Goal: Navigation & Orientation: Understand site structure

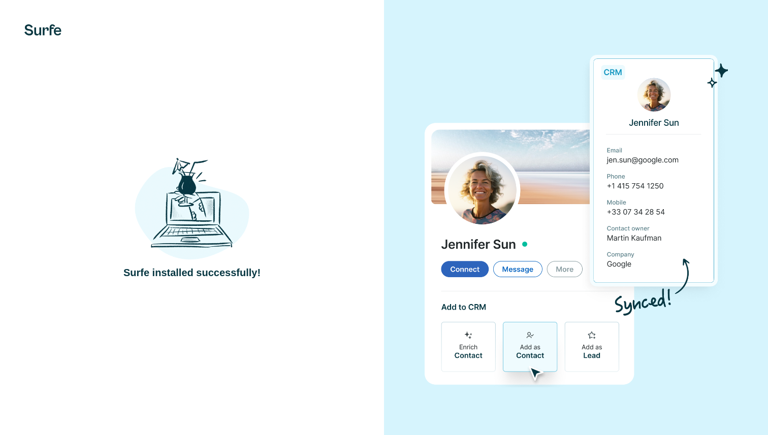
click at [206, 259] on img at bounding box center [192, 208] width 115 height 106
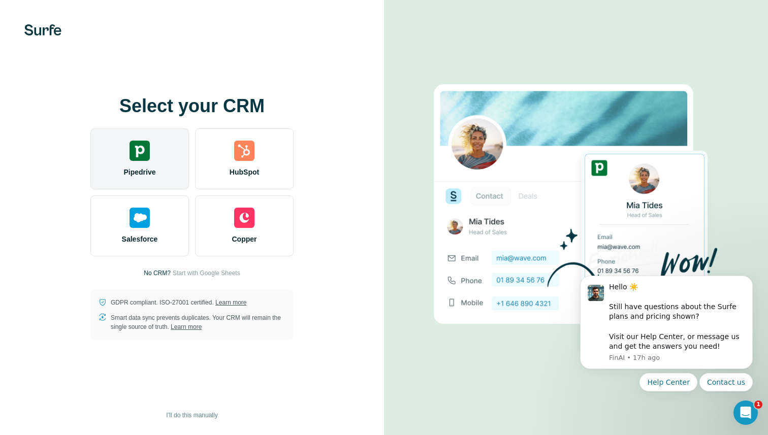
click at [142, 156] on img at bounding box center [140, 151] width 20 height 20
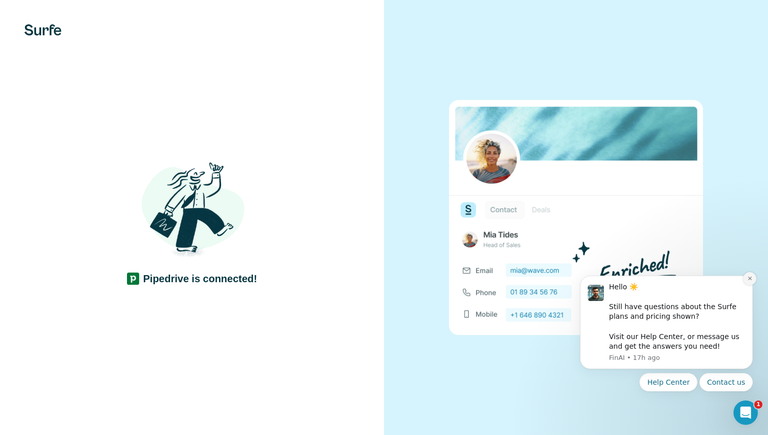
click at [752, 278] on button "Dismiss notification" at bounding box center [749, 278] width 13 height 13
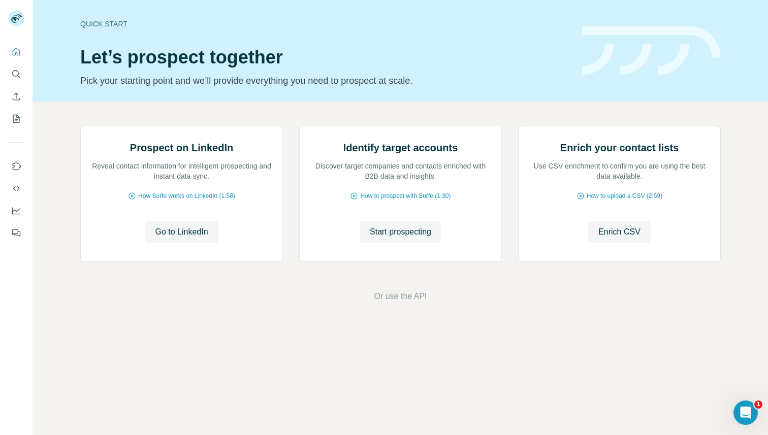
click at [287, 263] on div "Prospect on LinkedIn Reveal contact information for intelligent prospecting and…" at bounding box center [400, 196] width 640 height 140
click at [9, 46] on button "Quick start" at bounding box center [16, 52] width 16 height 18
click at [17, 55] on icon "Quick start" at bounding box center [17, 52] width 8 height 8
click at [17, 119] on icon "My lists" at bounding box center [16, 119] width 10 height 10
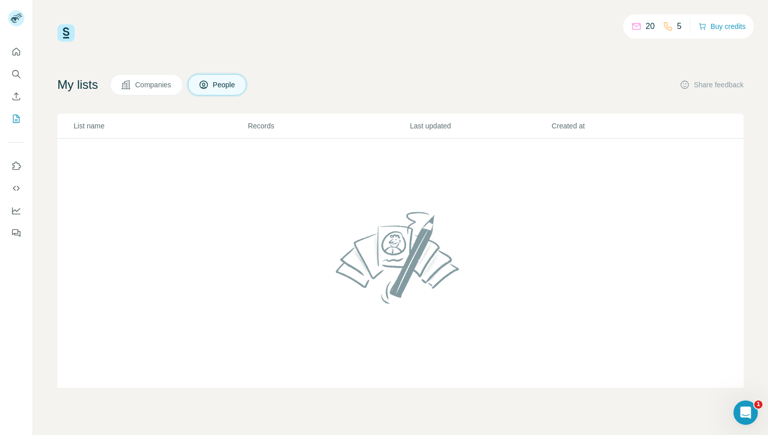
click at [6, 53] on div at bounding box center [16, 140] width 33 height 206
click at [13, 51] on icon "Quick start" at bounding box center [17, 52] width 8 height 8
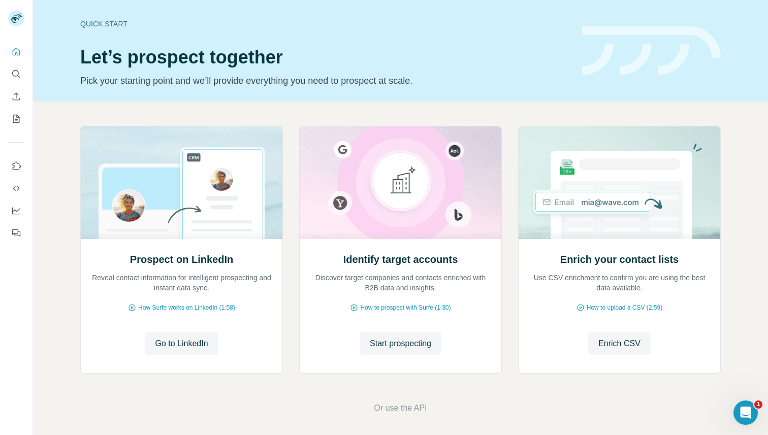
click at [430, 113] on div "Prospect on LinkedIn Reveal contact information for intelligent prospecting and…" at bounding box center [400, 270] width 735 height 337
